Goal: Information Seeking & Learning: Compare options

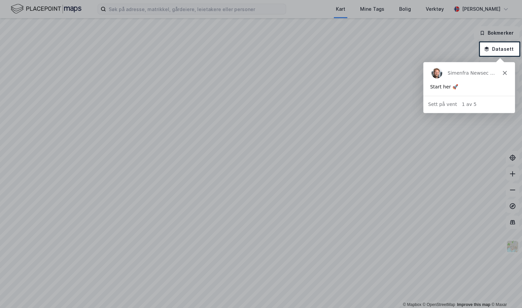
click at [502, 72] on div "Simen fra Newsec Maps" at bounding box center [468, 73] width 91 height 22
click at [505, 72] on icon "Lukk" at bounding box center [504, 73] width 4 height 4
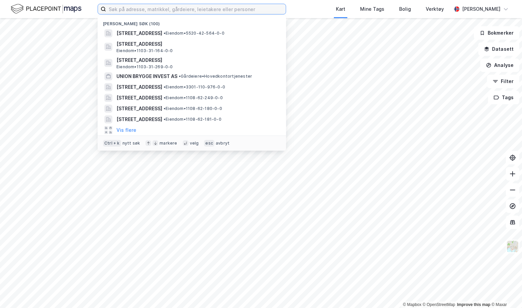
click at [175, 13] on input at bounding box center [196, 9] width 180 height 10
click at [243, 11] on input at bounding box center [196, 9] width 180 height 10
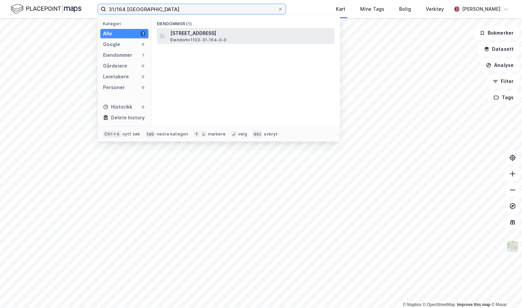
type input "31/164 [GEOGRAPHIC_DATA]"
click at [242, 32] on span "[STREET_ADDRESS]" at bounding box center [250, 33] width 161 height 8
